Goal: Task Accomplishment & Management: Manage account settings

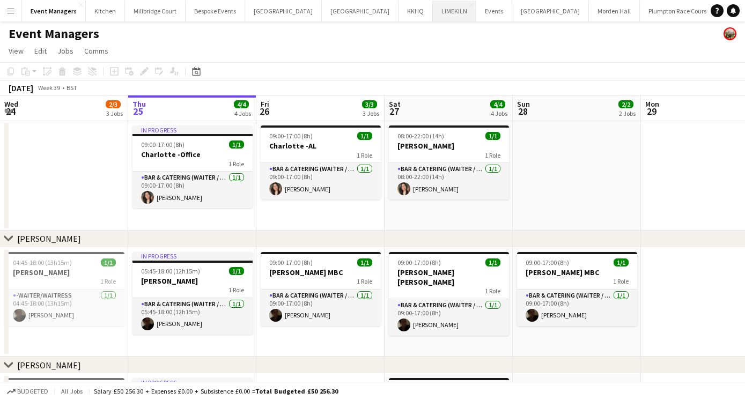
click at [433, 19] on button "LIMEKILN Close" at bounding box center [454, 11] width 43 height 21
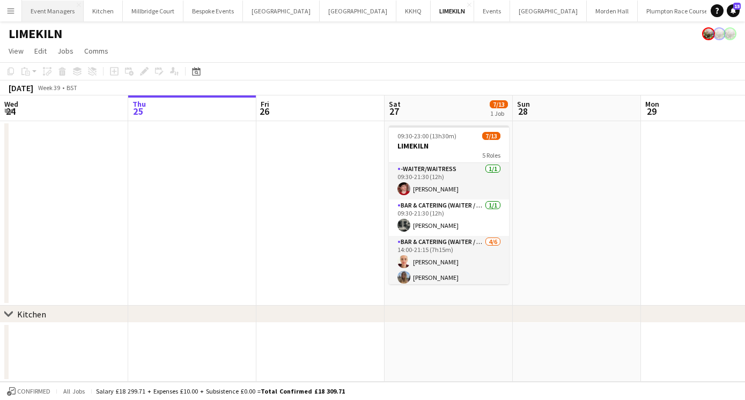
click at [49, 16] on button "Event Managers Close" at bounding box center [53, 11] width 62 height 21
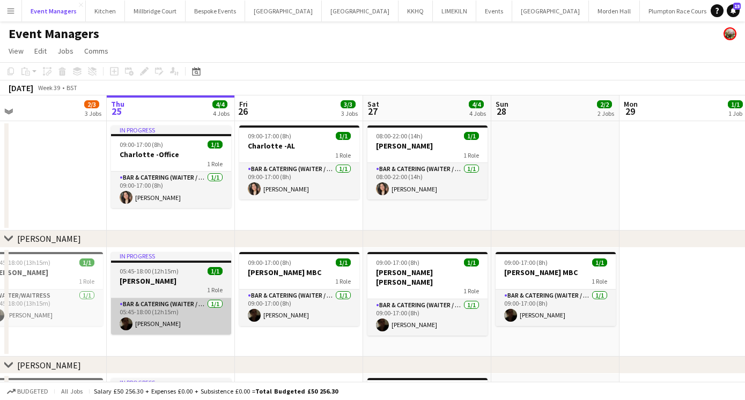
scroll to position [0, 407]
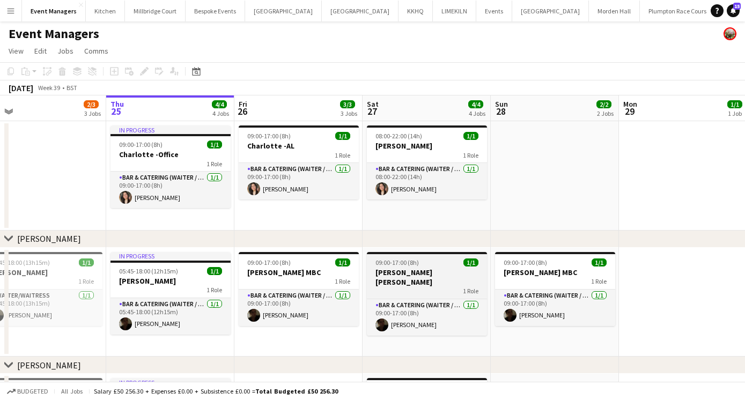
click at [437, 287] on div "1 Role" at bounding box center [427, 291] width 120 height 9
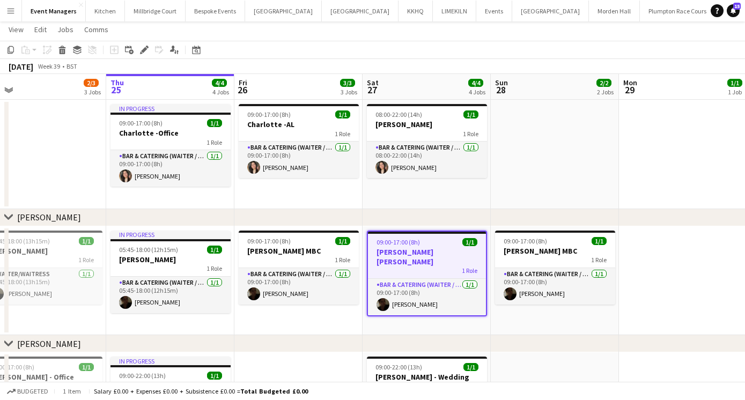
scroll to position [0, 0]
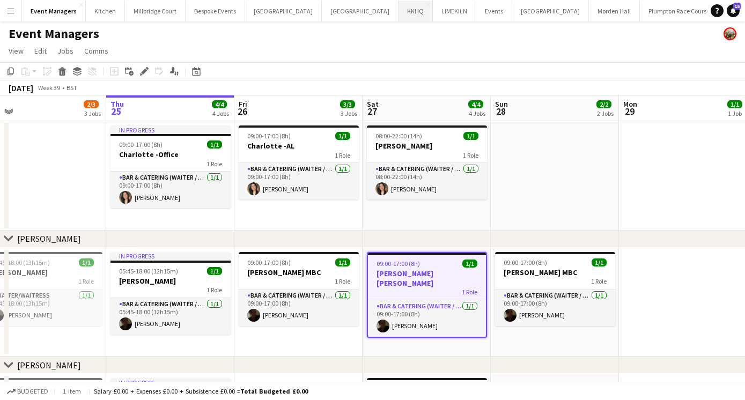
click at [399, 12] on button "KKHQ Close" at bounding box center [416, 11] width 34 height 21
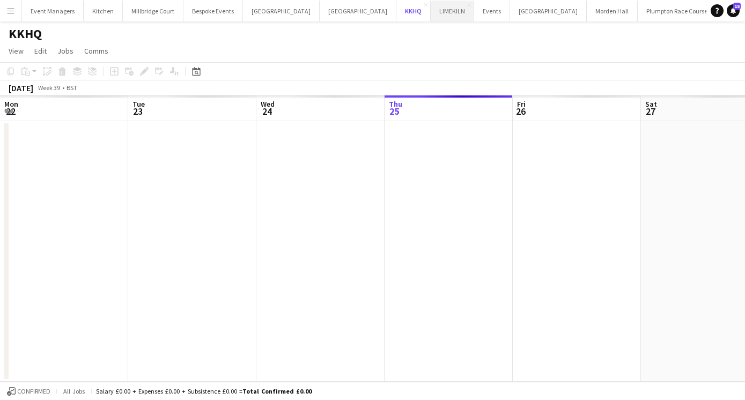
scroll to position [0, 257]
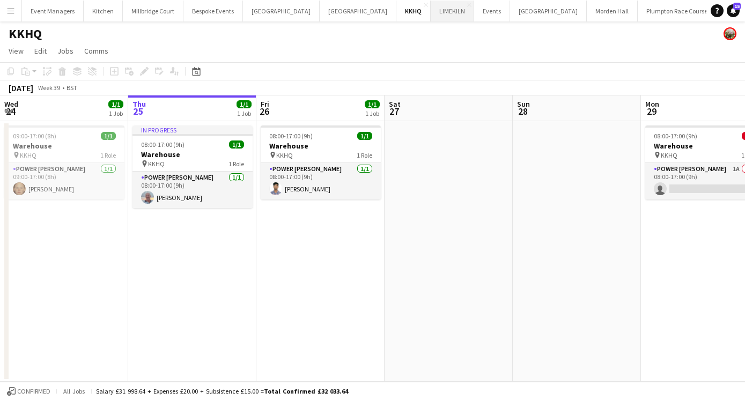
click at [431, 12] on button "LIMEKILN Close" at bounding box center [452, 11] width 43 height 21
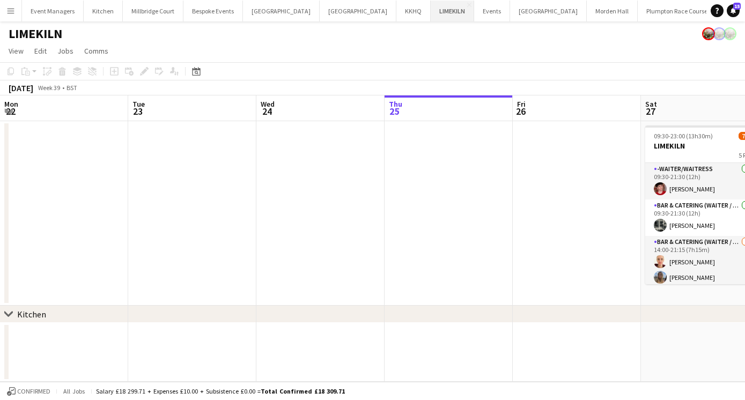
scroll to position [0, 257]
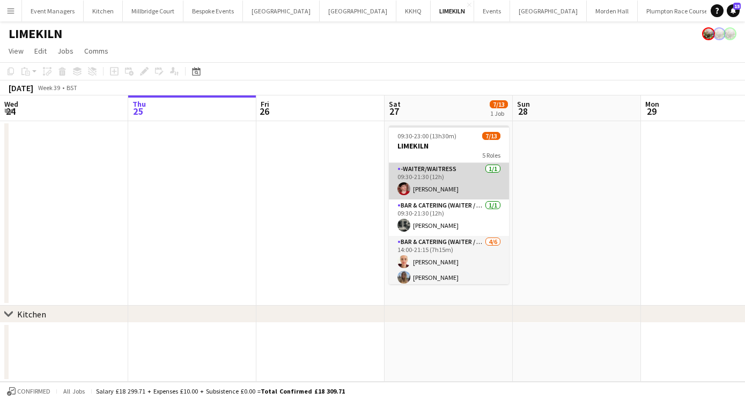
click at [438, 180] on app-card-role "-Waiter/Waitress [DATE] 09:30-21:30 (12h) [PERSON_NAME]" at bounding box center [449, 181] width 120 height 36
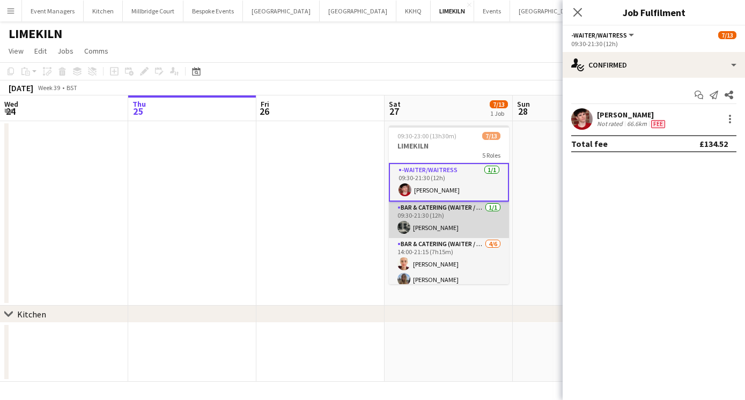
click at [435, 225] on app-card-role "Bar & Catering (Waiter / waitress) [DATE] 09:30-21:30 (12h) [PERSON_NAME]" at bounding box center [449, 220] width 120 height 36
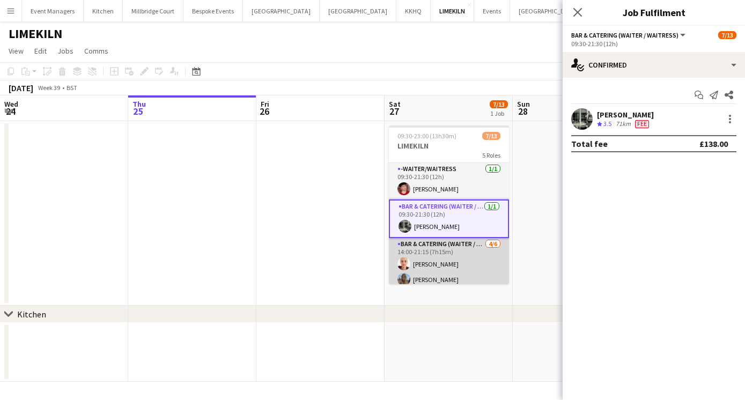
click at [464, 264] on app-card-role "Bar & Catering (Waiter / waitress) [DATE] 14:00-21:15 (7h15m) [PERSON_NAME] [PE…" at bounding box center [449, 295] width 120 height 114
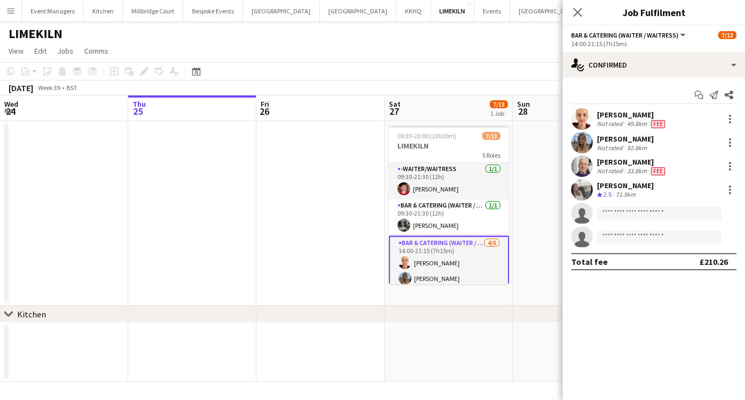
click at [581, 117] on app-user-avatar at bounding box center [582, 118] width 21 height 21
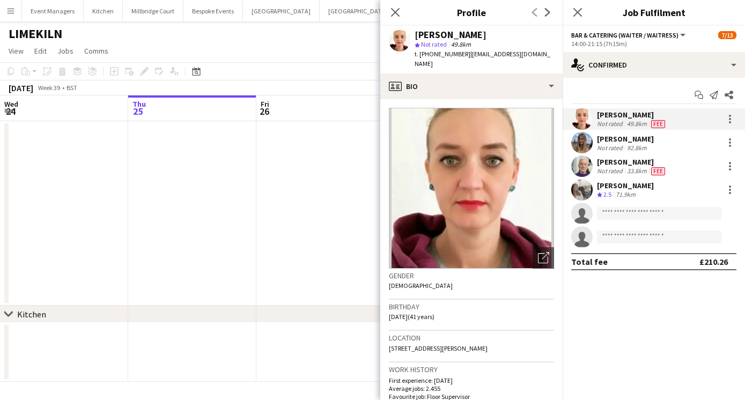
click at [579, 145] on app-user-avatar at bounding box center [582, 142] width 21 height 21
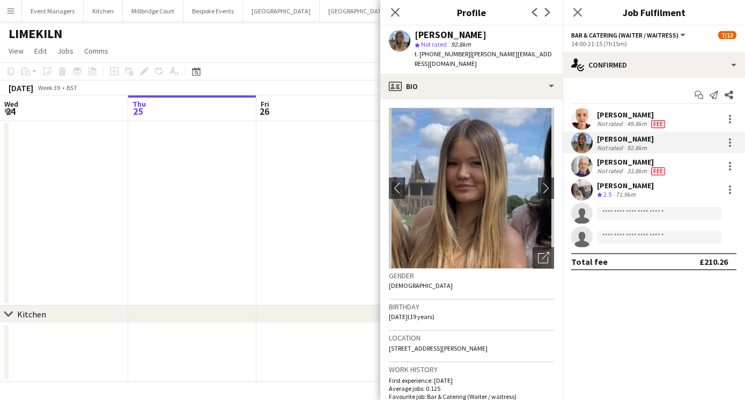
click at [582, 111] on app-user-avatar at bounding box center [582, 118] width 21 height 21
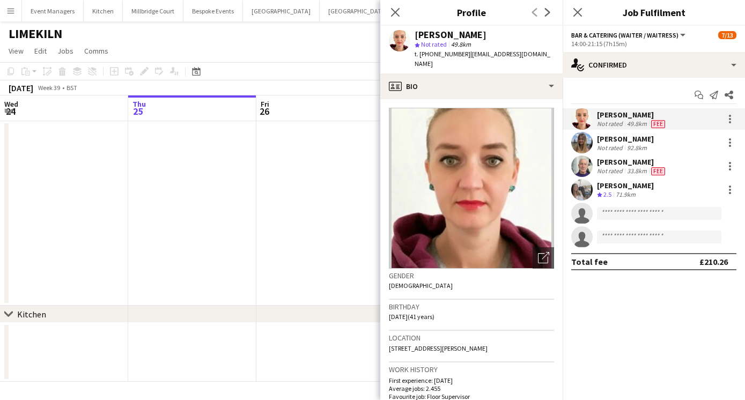
click at [579, 162] on app-user-avatar at bounding box center [582, 166] width 21 height 21
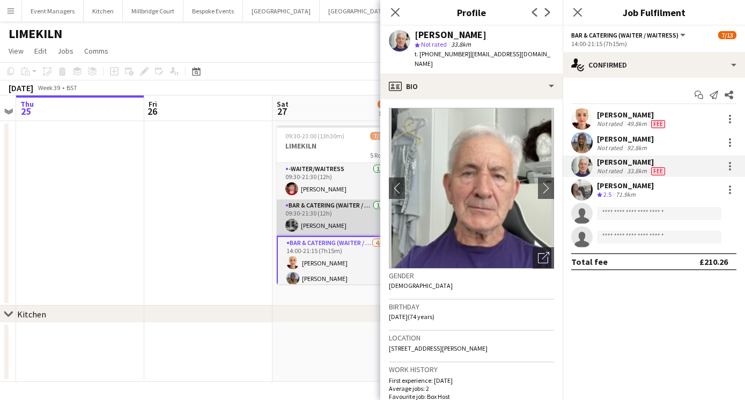
scroll to position [0, 404]
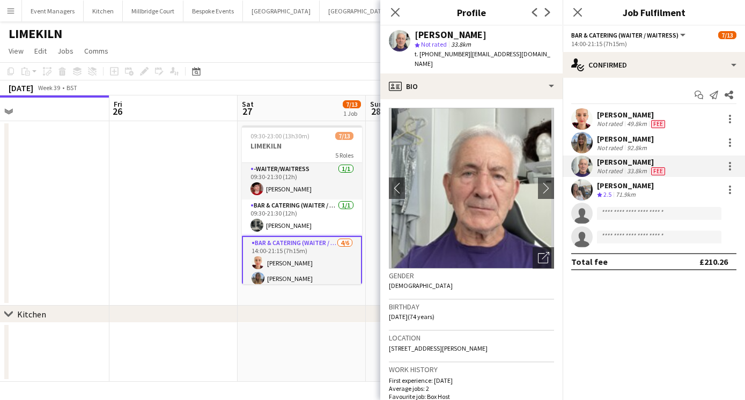
click at [579, 191] on app-user-avatar at bounding box center [582, 189] width 21 height 21
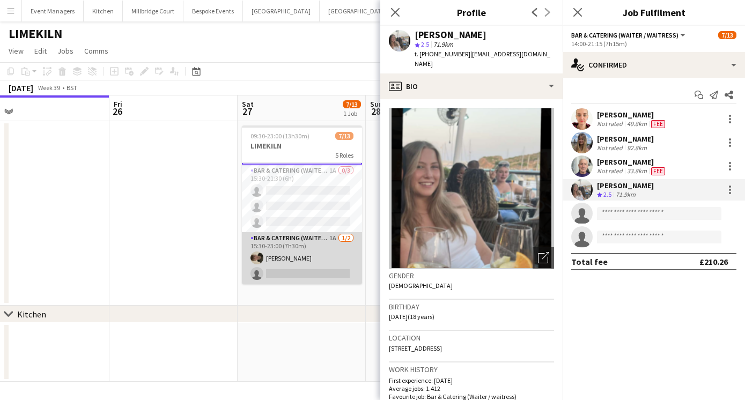
click at [301, 265] on app-card-role "Bar & Catering (Waiter / waitress) 1A [DATE] 15:30-23:00 (7h30m) [PERSON_NAME] …" at bounding box center [302, 258] width 120 height 52
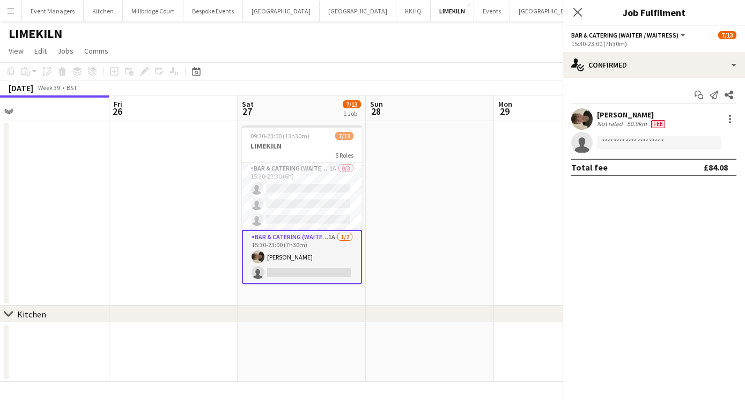
scroll to position [187, 0]
click at [576, 116] on app-user-avatar at bounding box center [582, 118] width 21 height 21
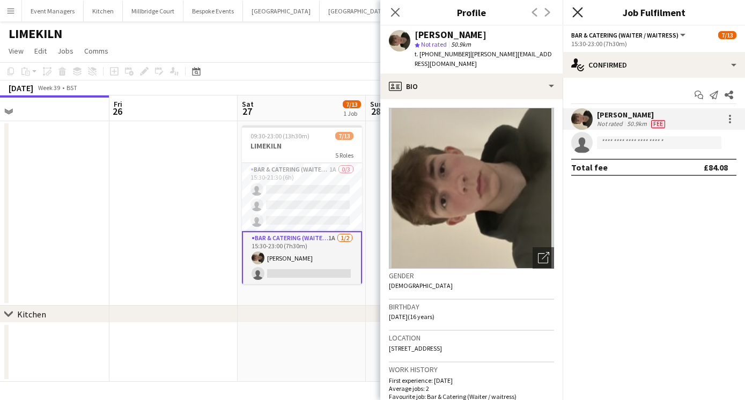
click at [580, 11] on icon at bounding box center [578, 12] width 10 height 10
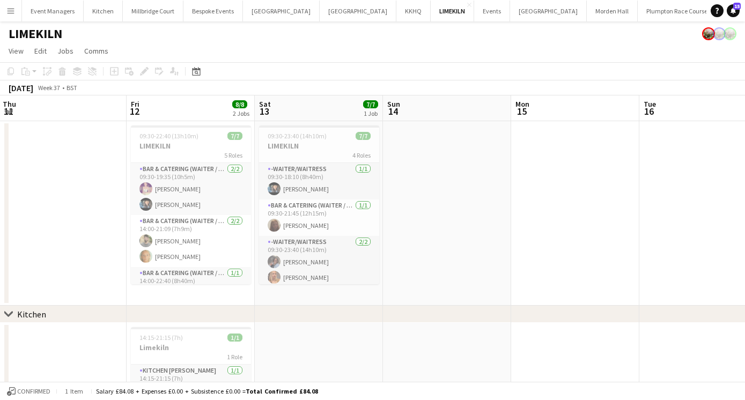
scroll to position [0, 259]
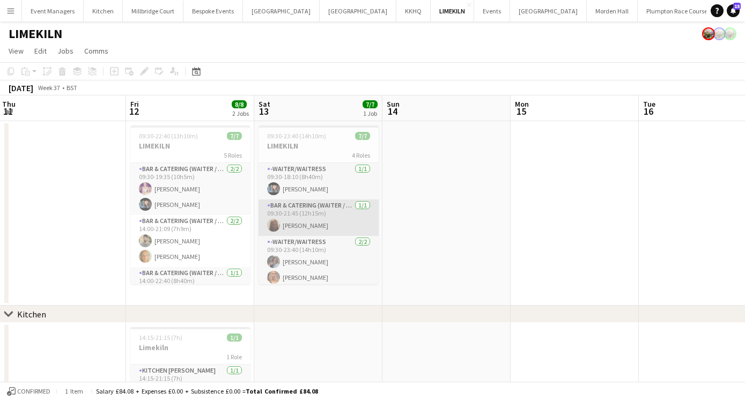
click at [329, 206] on app-card-role "Bar & Catering (Waiter / waitress) [DATE] 09:30-21:45 (12h15m) [PERSON_NAME]" at bounding box center [319, 218] width 120 height 36
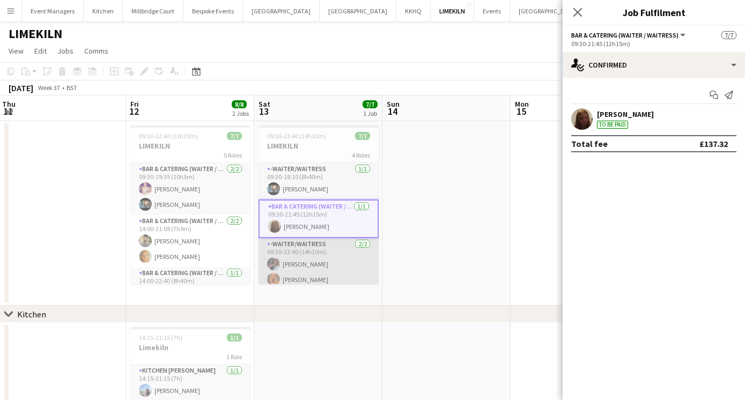
click at [320, 253] on app-card-role "-Waiter/Waitress [DATE] 09:30-23:40 (14h10m) [PERSON_NAME] Edema [PERSON_NAME]" at bounding box center [319, 264] width 120 height 52
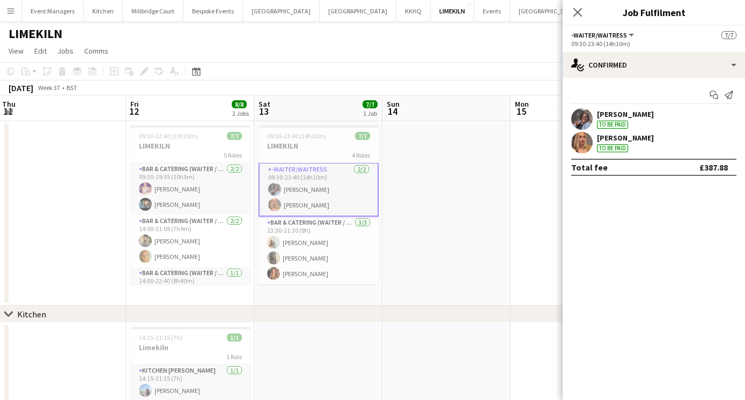
click at [320, 253] on app-card-role "Bar & Catering (Waiter / waitress) [DATE] 13:30-21:30 (8h) [PERSON_NAME] [PERSO…" at bounding box center [319, 251] width 120 height 68
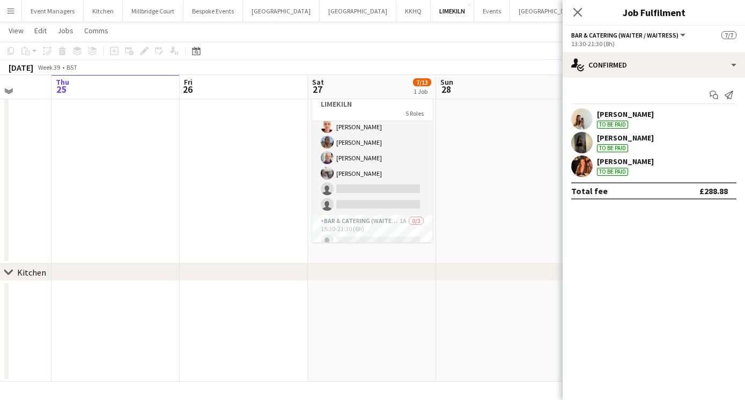
scroll to position [0, 0]
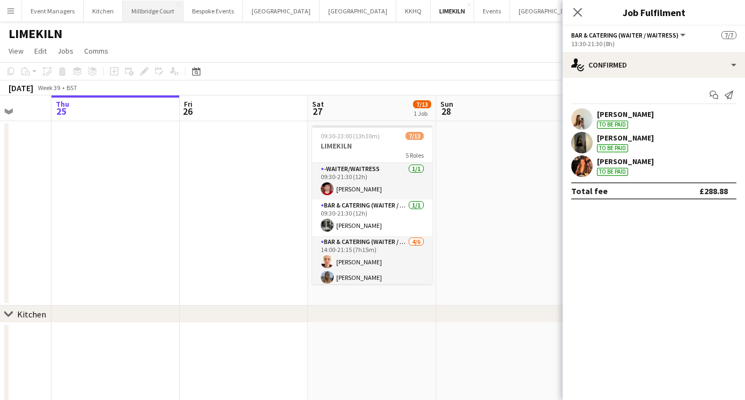
click at [143, 11] on button "[GEOGRAPHIC_DATA]" at bounding box center [153, 11] width 61 height 21
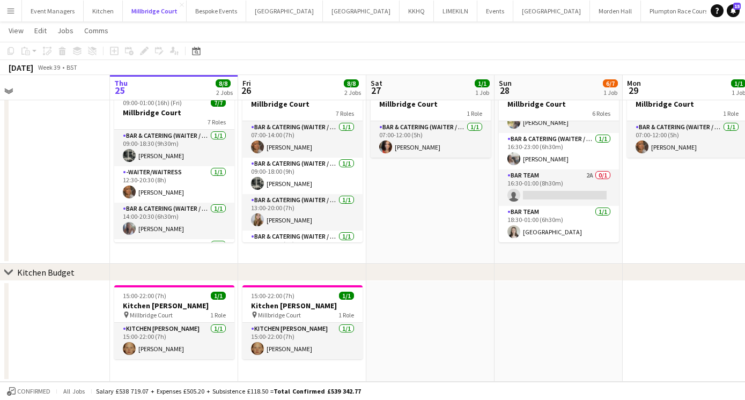
scroll to position [39, 0]
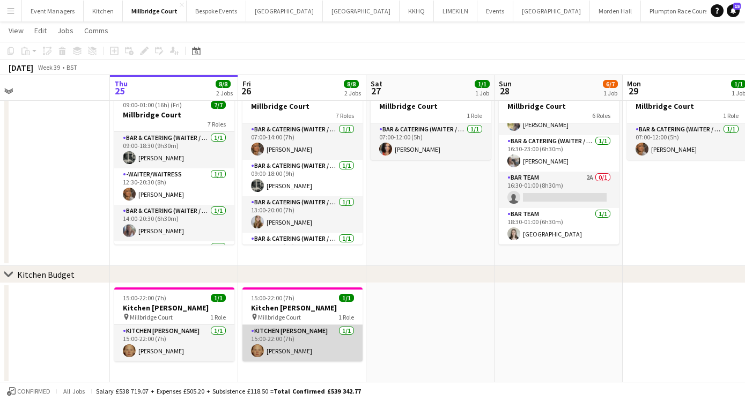
click at [287, 356] on app-card-role "Kitchen [PERSON_NAME] [DATE] 15:00-22:00 (7h) [PERSON_NAME]" at bounding box center [303, 343] width 120 height 36
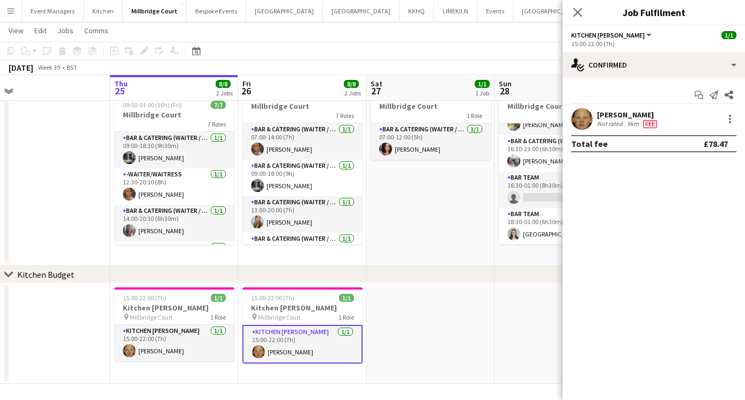
click at [584, 127] on app-user-avatar at bounding box center [582, 118] width 21 height 21
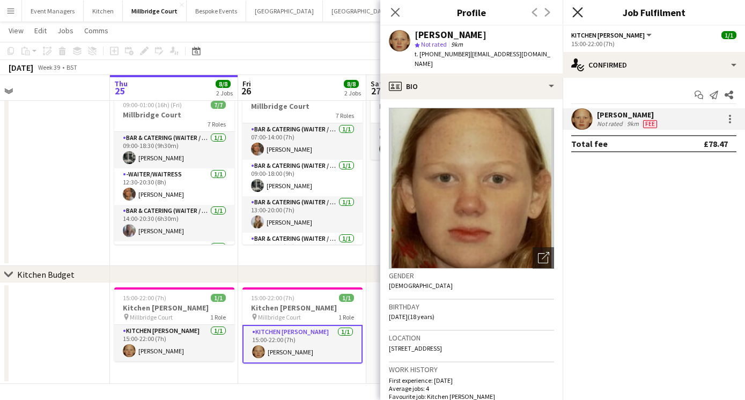
click at [575, 13] on icon "Close pop-in" at bounding box center [578, 12] width 10 height 10
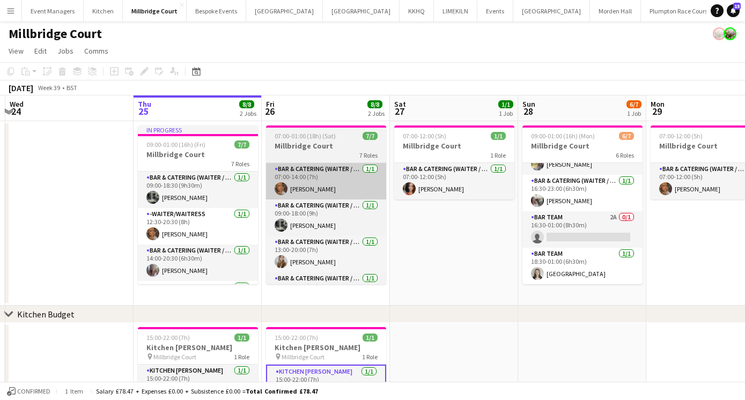
scroll to position [0, 240]
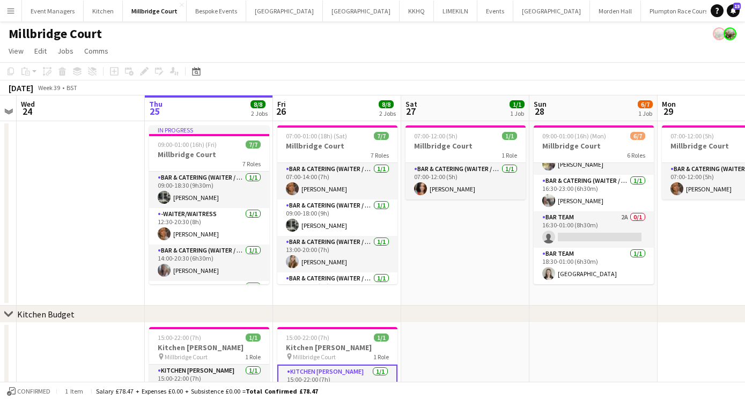
click at [446, 229] on app-date-cell "07:00-12:00 (5h) 1/1 Millbridge Court 1 Role Bar & Catering (Waiter / waitress)…" at bounding box center [465, 213] width 128 height 185
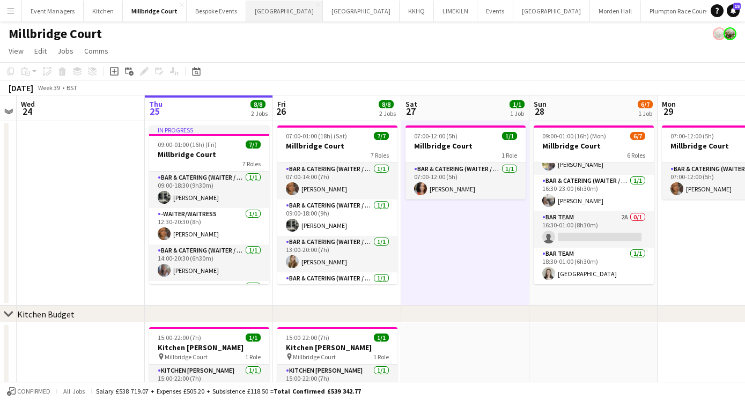
click at [270, 14] on button "[GEOGRAPHIC_DATA] Close" at bounding box center [284, 11] width 77 height 21
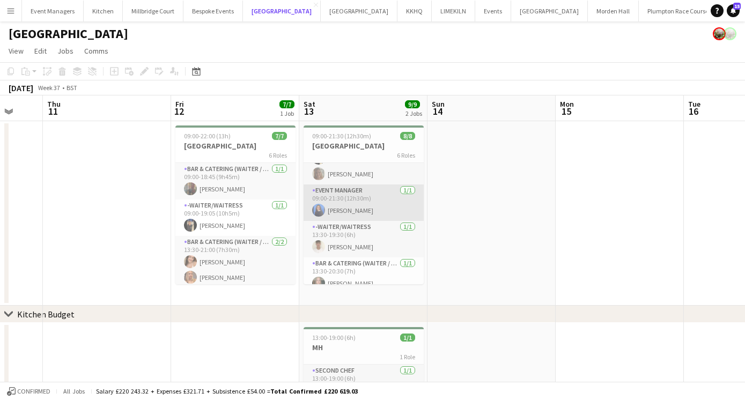
scroll to position [35, 0]
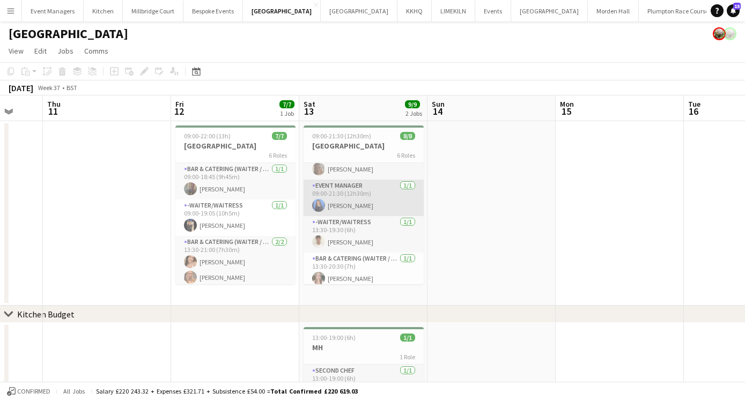
click at [348, 207] on app-card-role "Event Manager [DATE] 09:00-21:30 (12h30m) [PERSON_NAME]" at bounding box center [364, 198] width 120 height 36
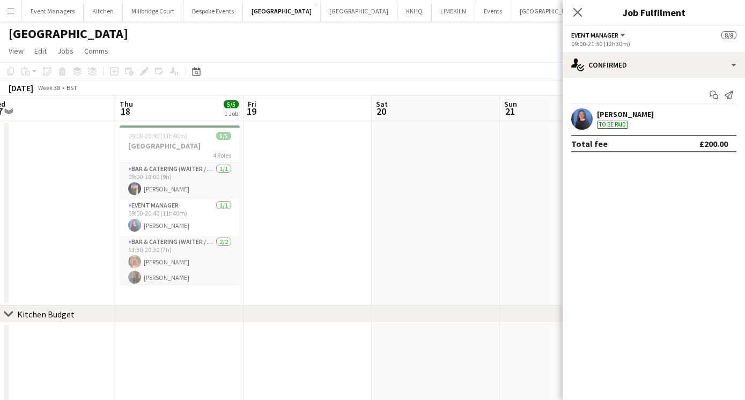
scroll to position [0, 384]
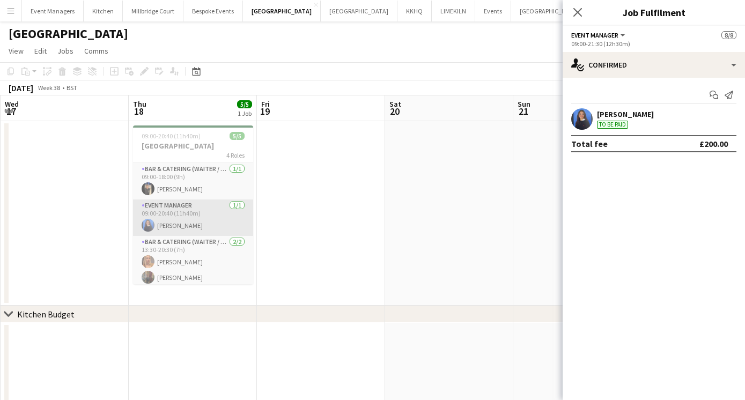
click at [193, 225] on app-card-role "Event Manager [DATE] 09:00-20:40 (11h40m) [PERSON_NAME]" at bounding box center [193, 218] width 120 height 36
